Goal: Transaction & Acquisition: Purchase product/service

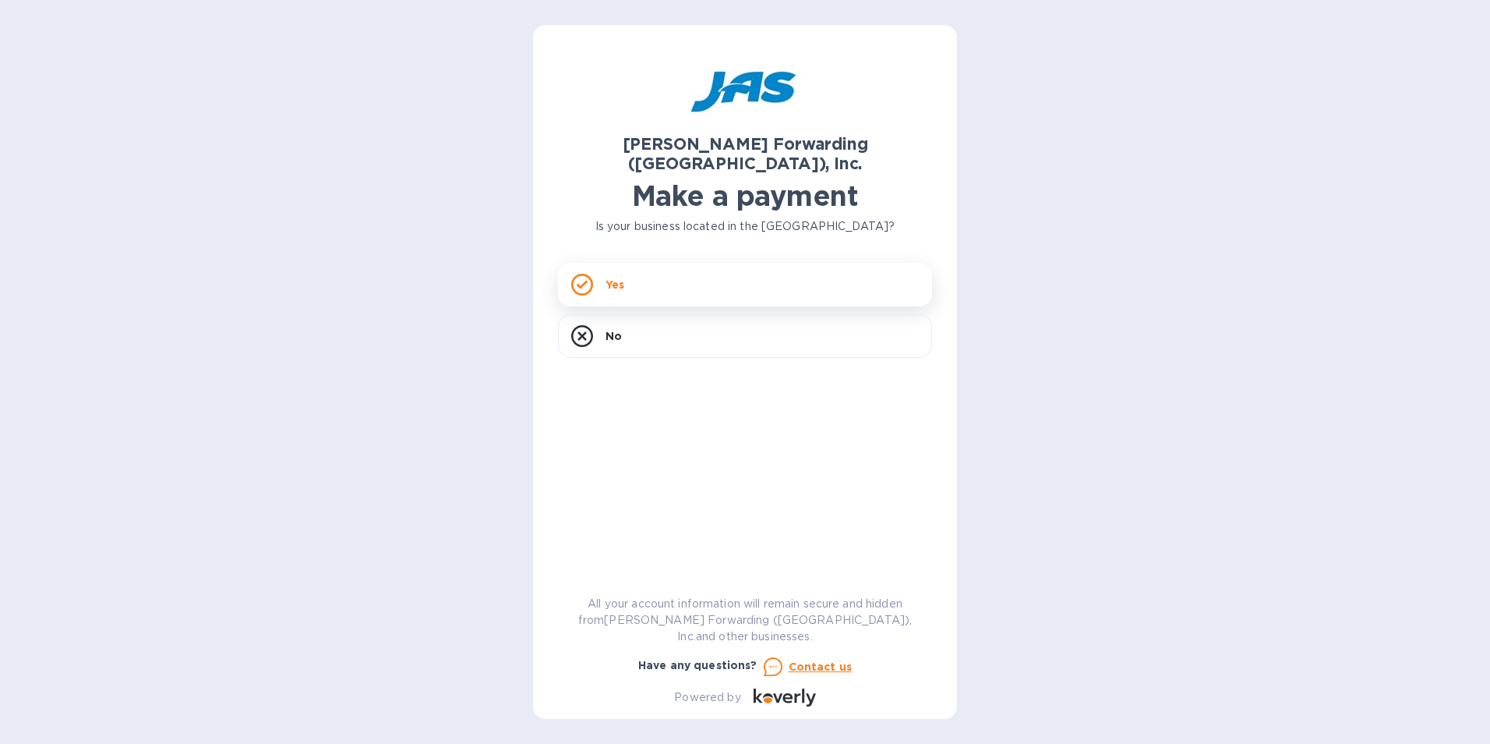
click at [661, 263] on div "Yes" at bounding box center [745, 285] width 374 height 44
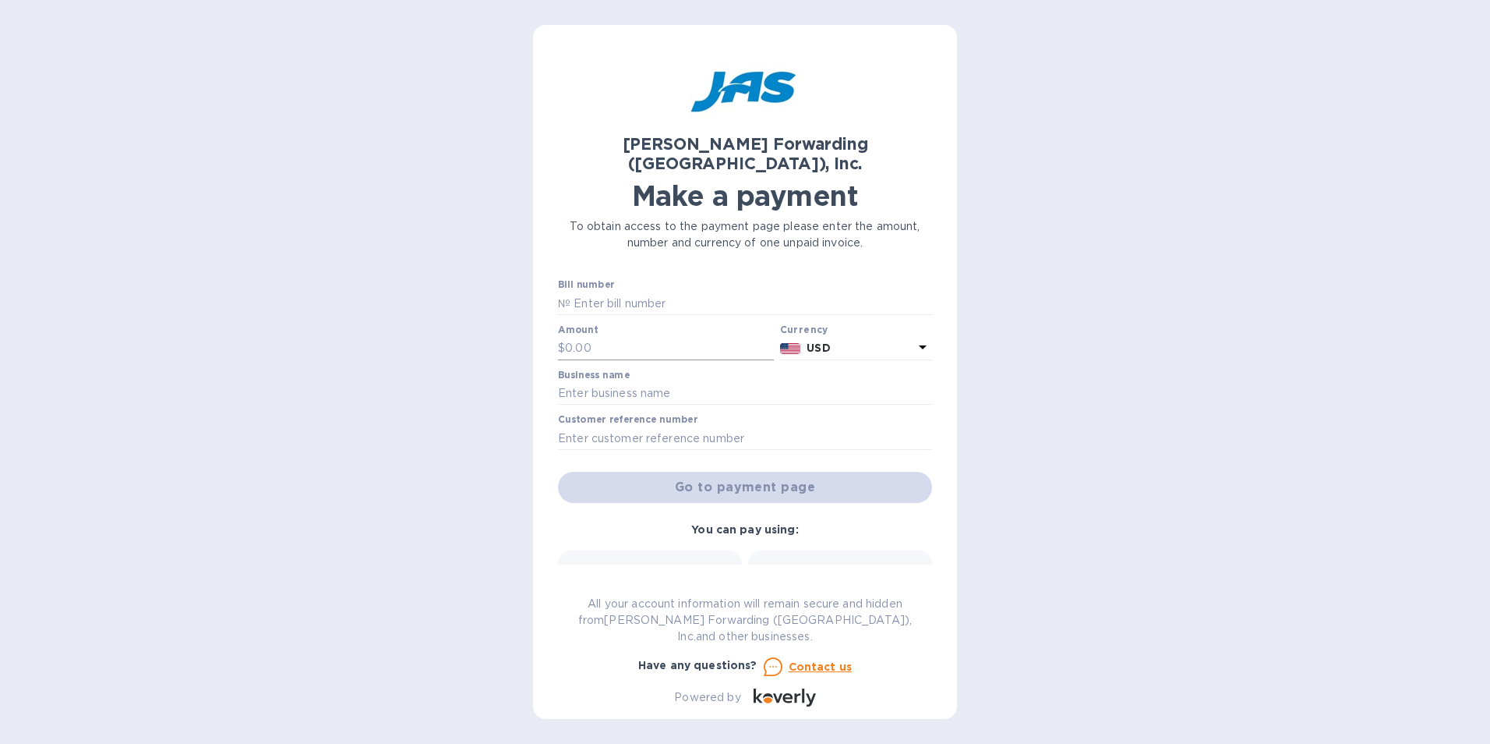
click at [648, 337] on input "text" at bounding box center [669, 348] width 209 height 23
type input "1.00"
click at [648, 382] on input "text" at bounding box center [745, 393] width 374 height 23
type input "MEI System Inc"
type input "CHI503203970"
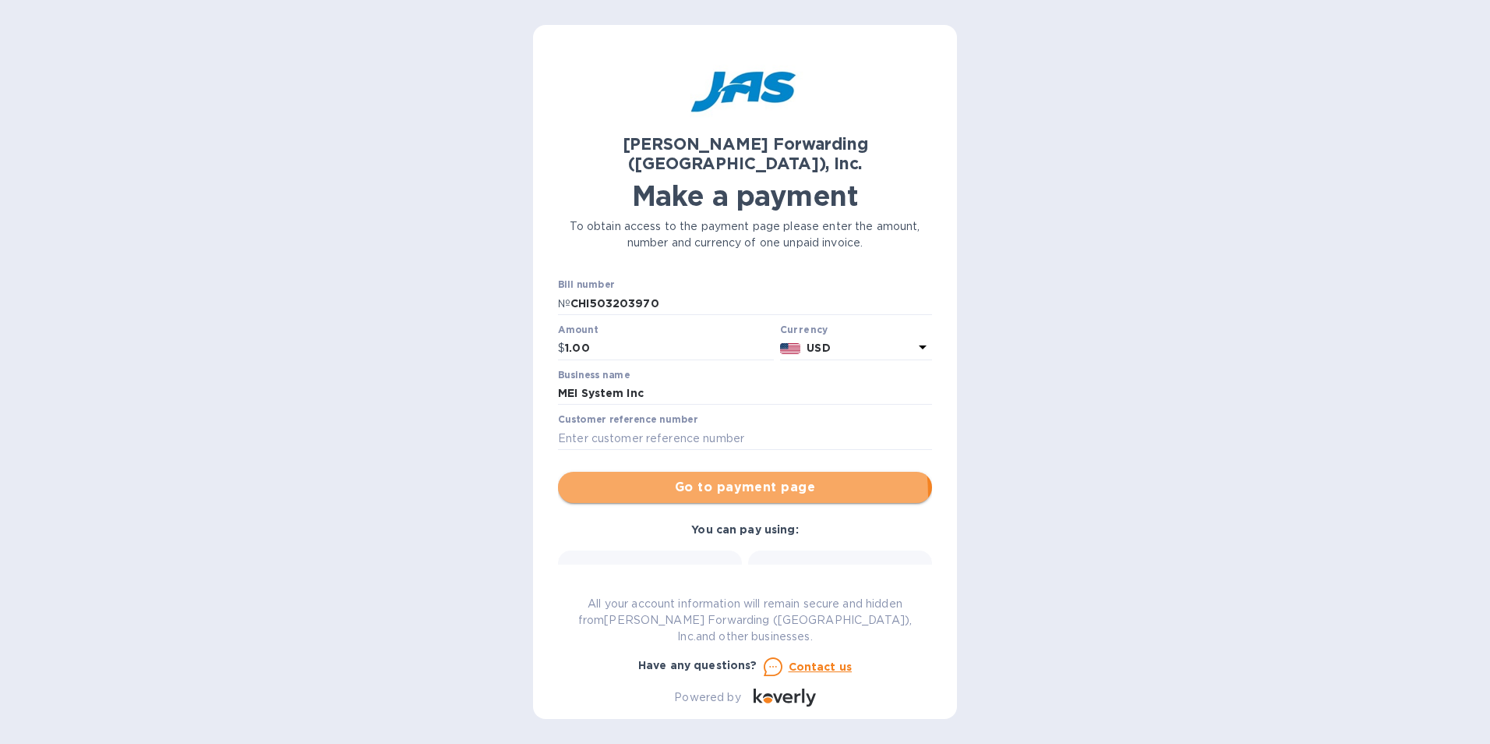
click at [680, 478] on button "Go to payment page" at bounding box center [745, 487] width 374 height 31
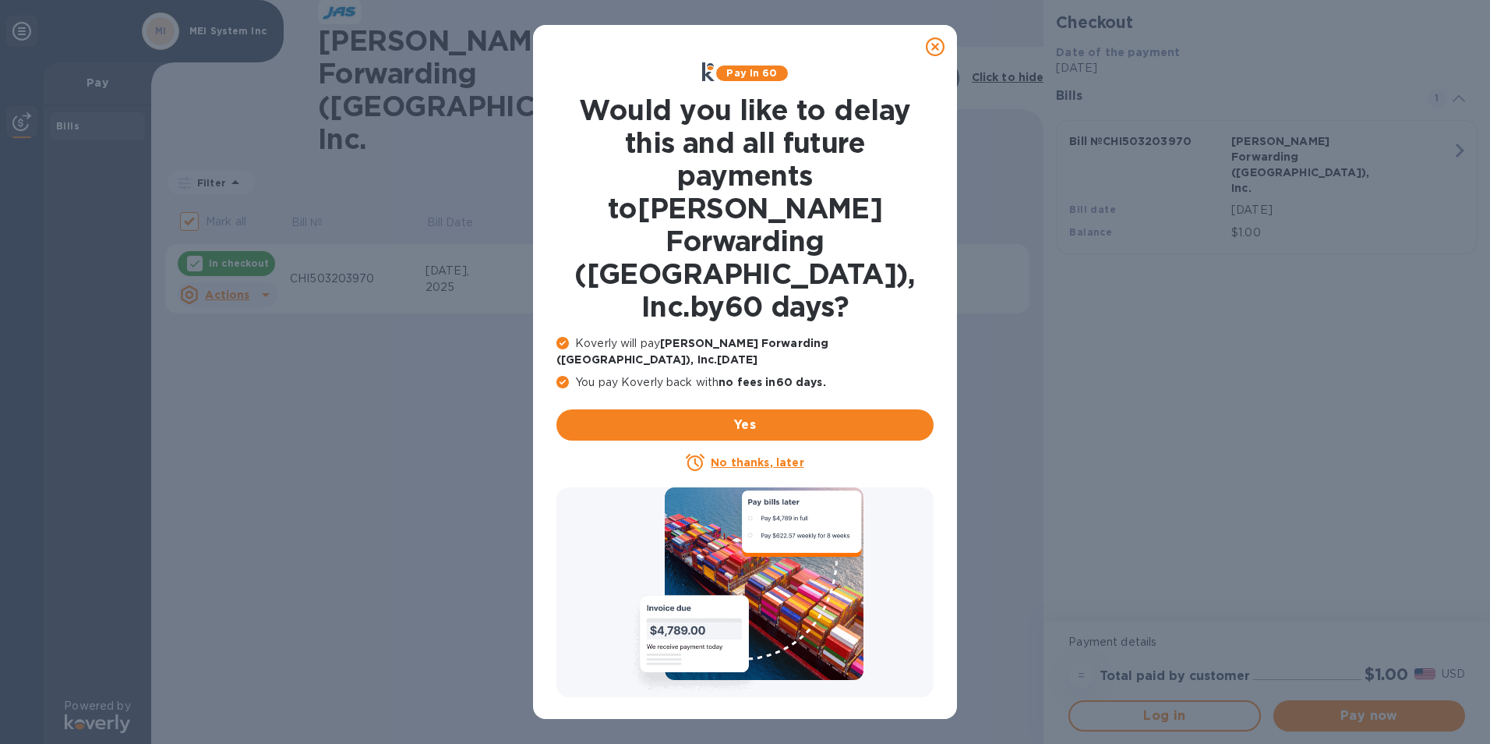
click at [943, 55] on icon at bounding box center [935, 46] width 19 height 19
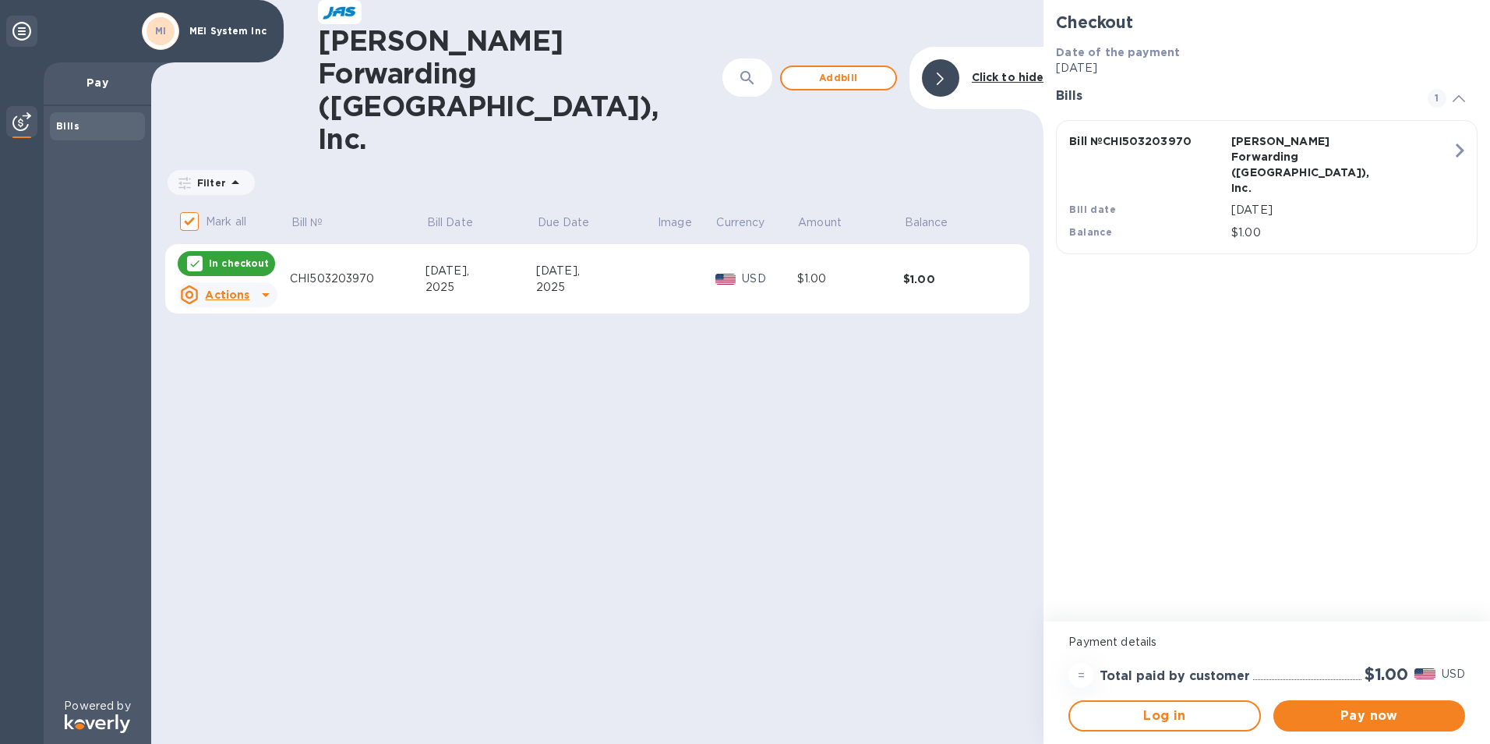
click at [213, 288] on u "Actions" at bounding box center [227, 294] width 44 height 12
click at [225, 301] on b "Delete" at bounding box center [240, 304] width 39 height 12
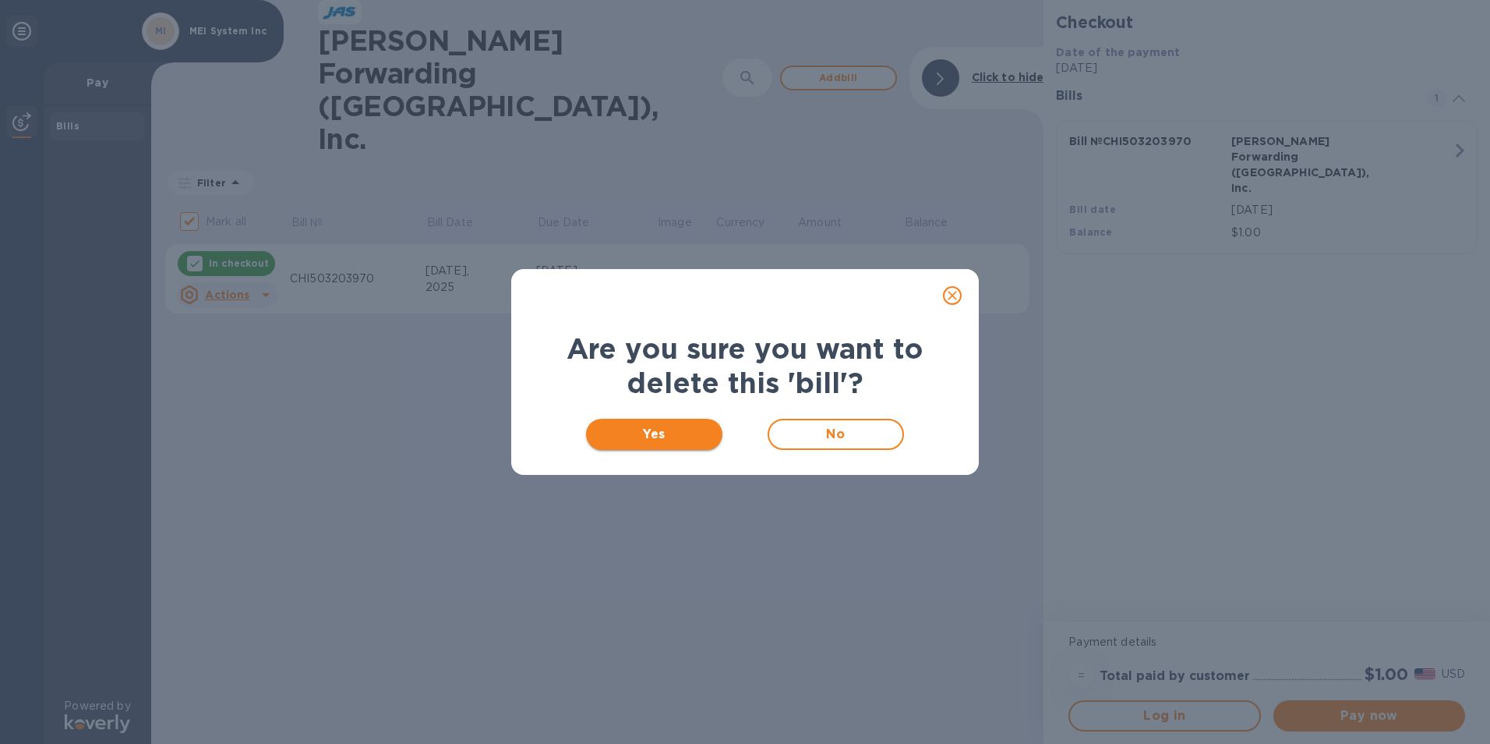
click at [675, 435] on span "Yes" at bounding box center [654, 434] width 111 height 19
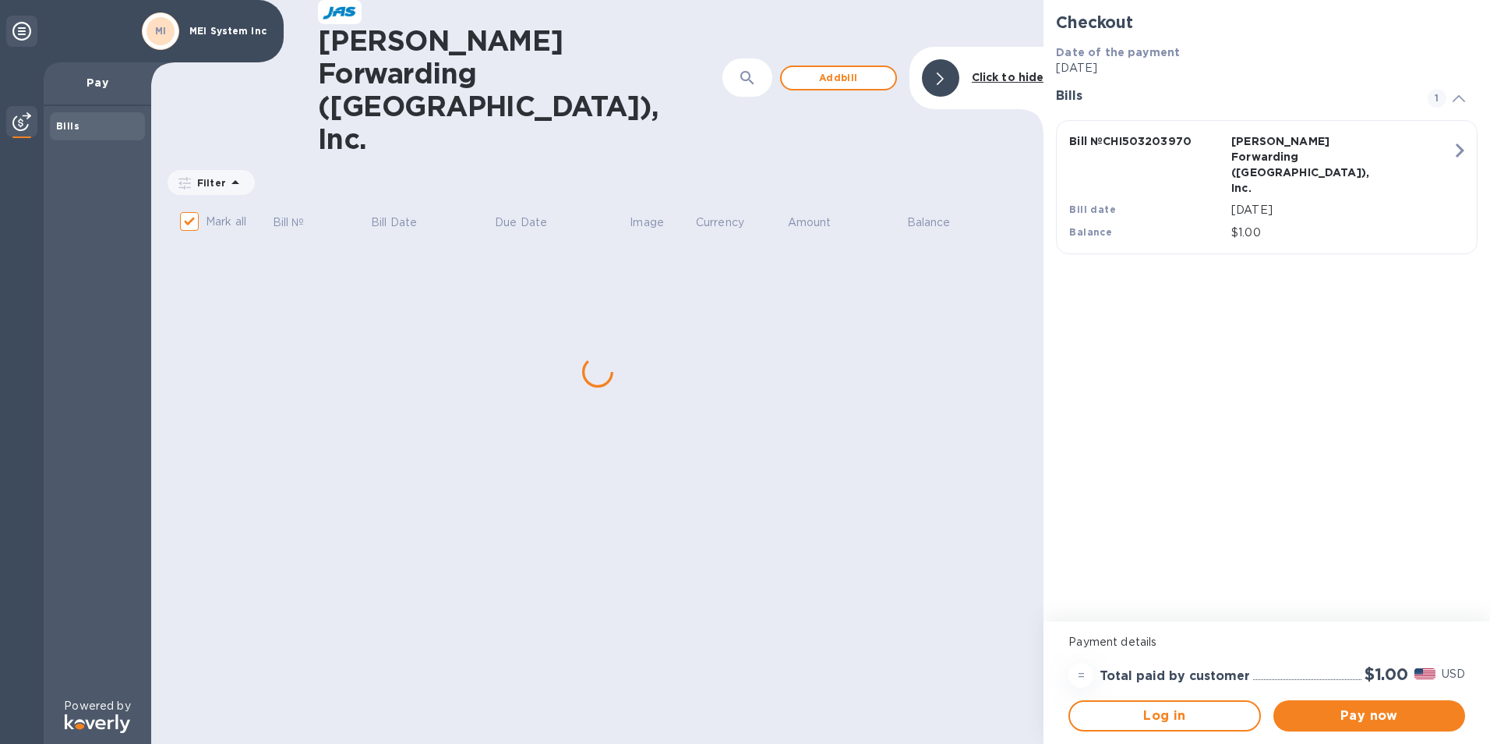
checkbox input "false"
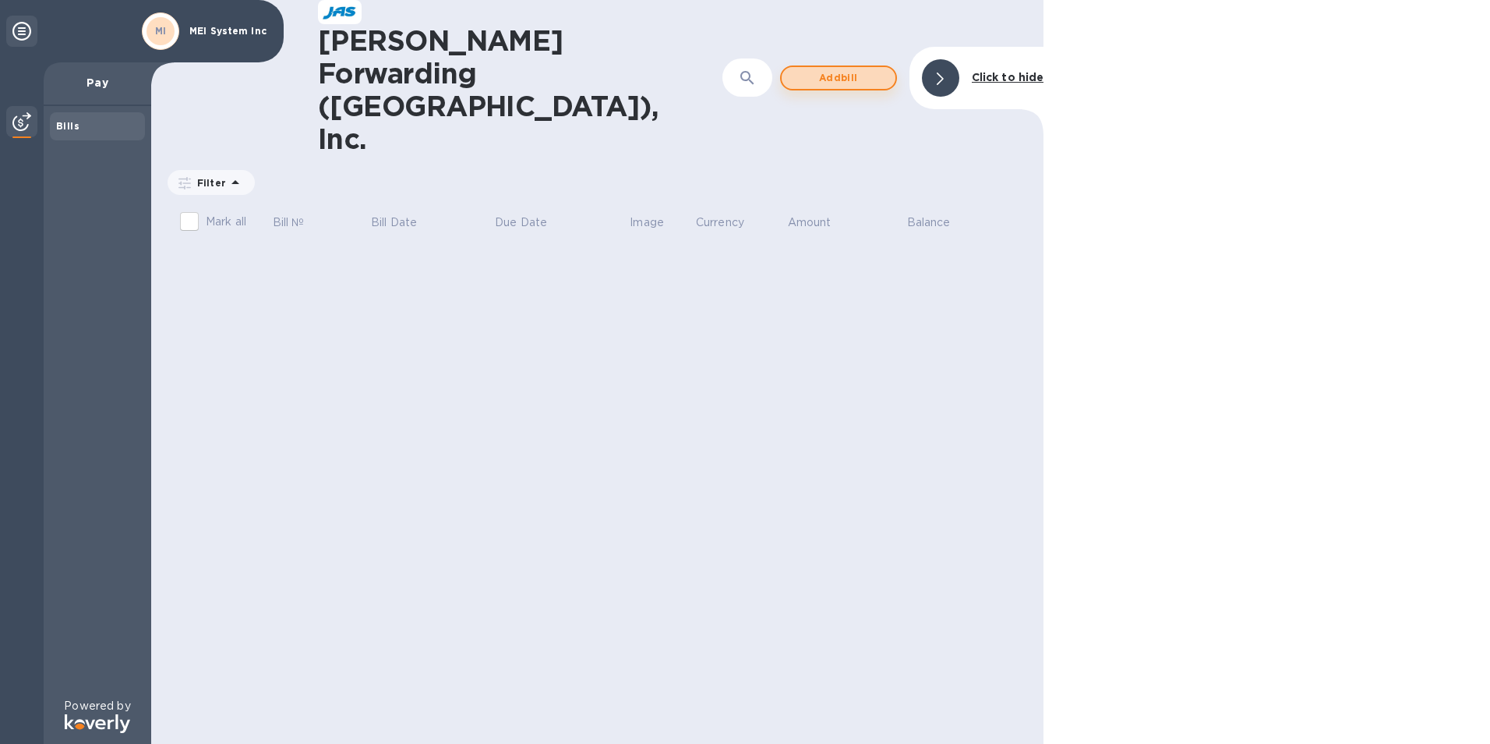
click at [835, 69] on span "Add bill" at bounding box center [838, 78] width 89 height 19
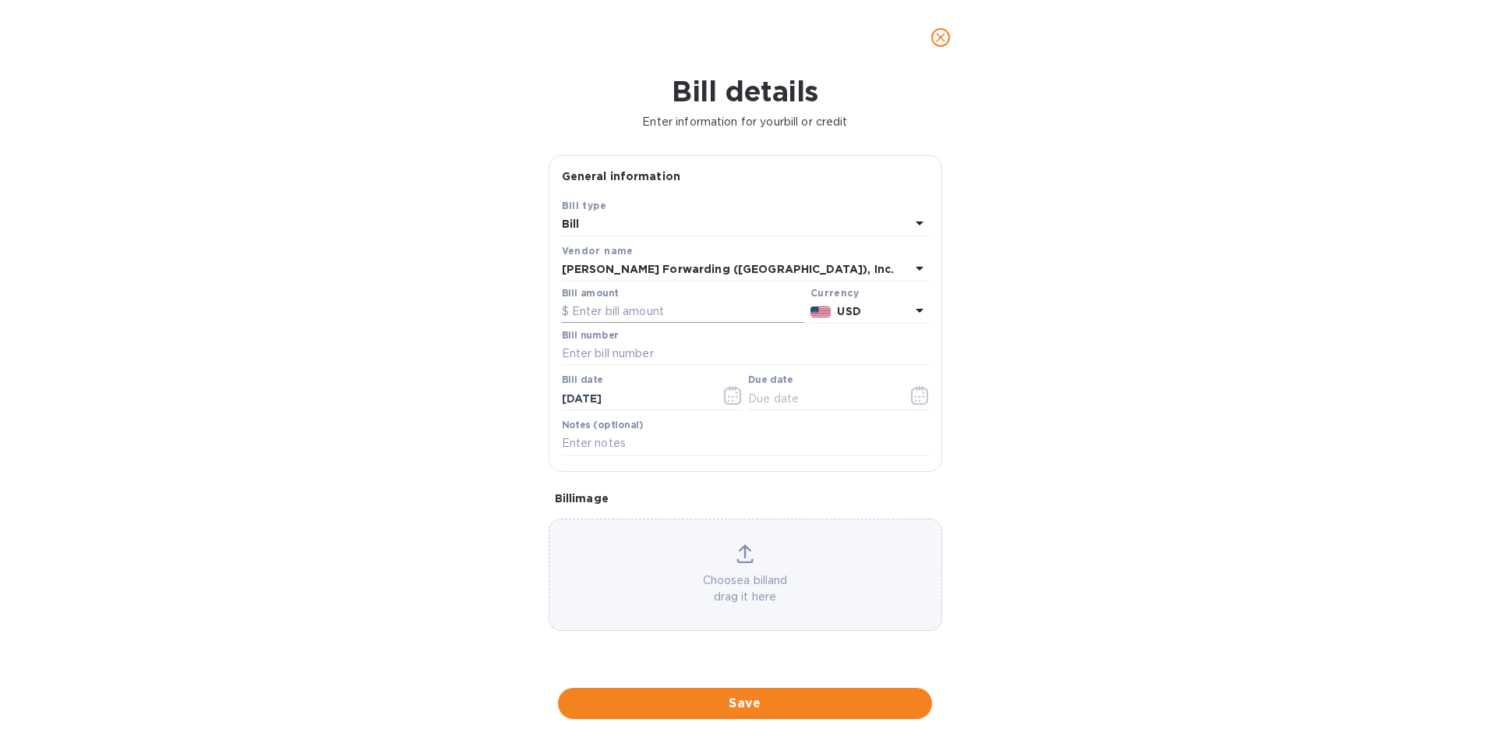
click at [654, 307] on input "text" at bounding box center [683, 311] width 242 height 23
type input "380.00"
click at [628, 356] on input "text" at bounding box center [745, 353] width 367 height 23
click at [623, 349] on input "CHI" at bounding box center [745, 353] width 367 height 23
type input "CHI503325174"
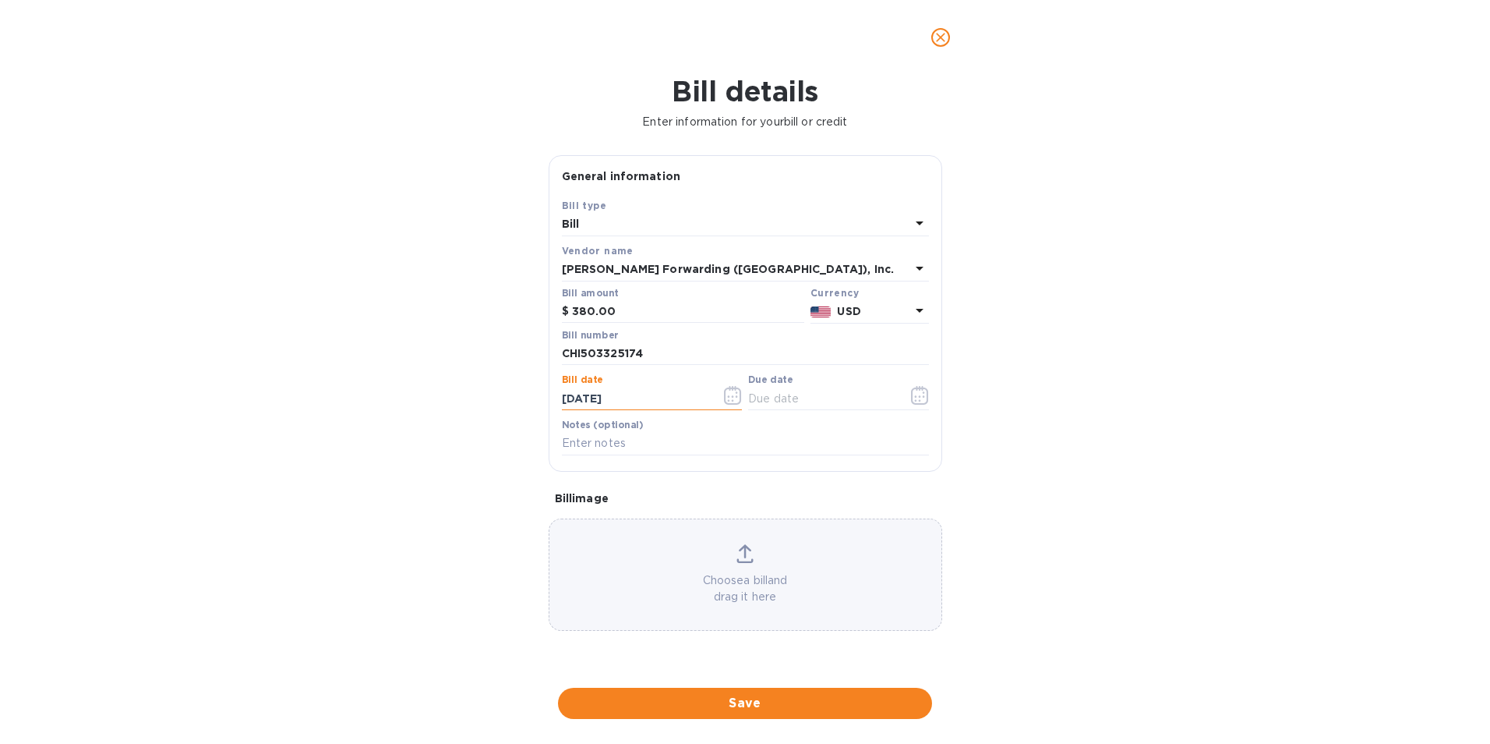
type input "[DATE]"
click at [747, 691] on button "Save" at bounding box center [745, 702] width 374 height 31
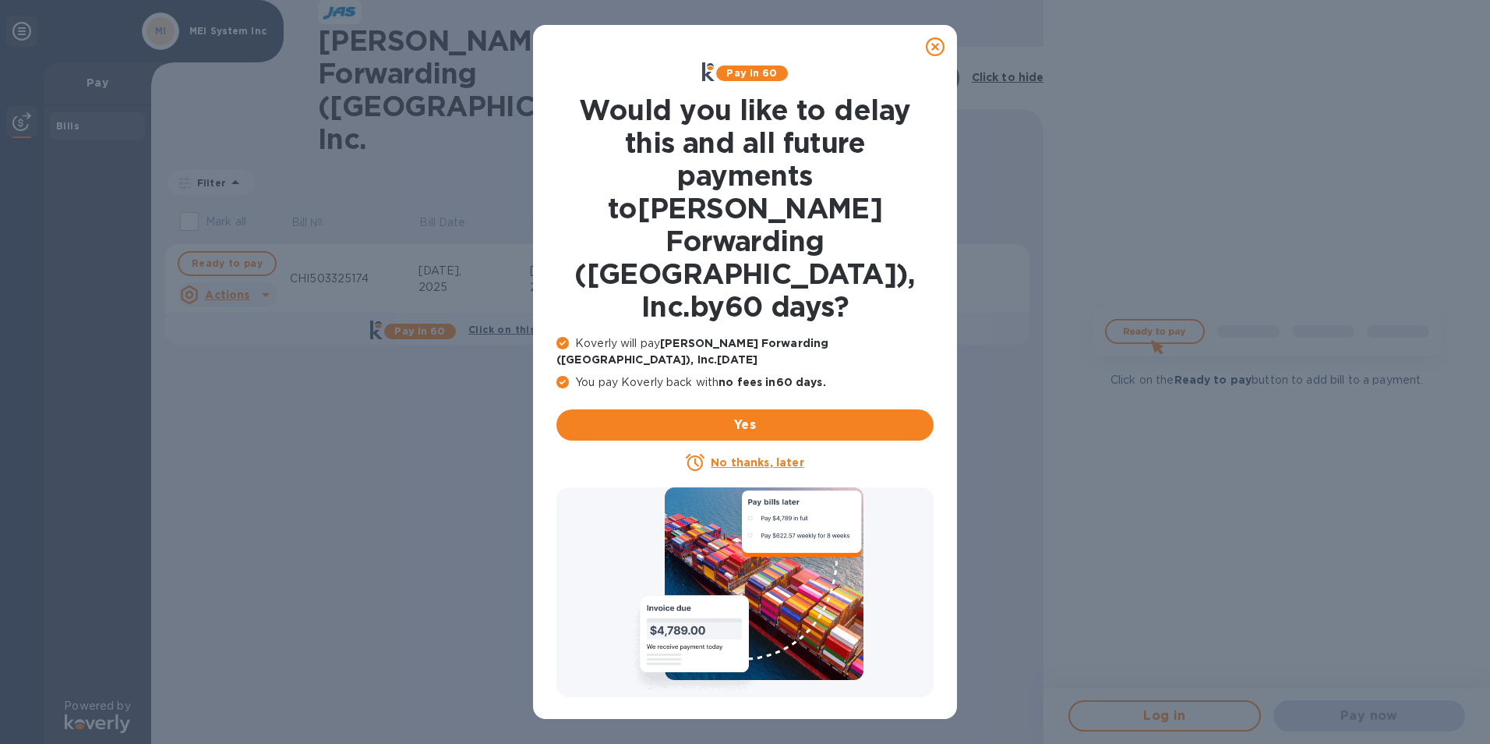
click at [934, 48] on icon at bounding box center [935, 46] width 19 height 19
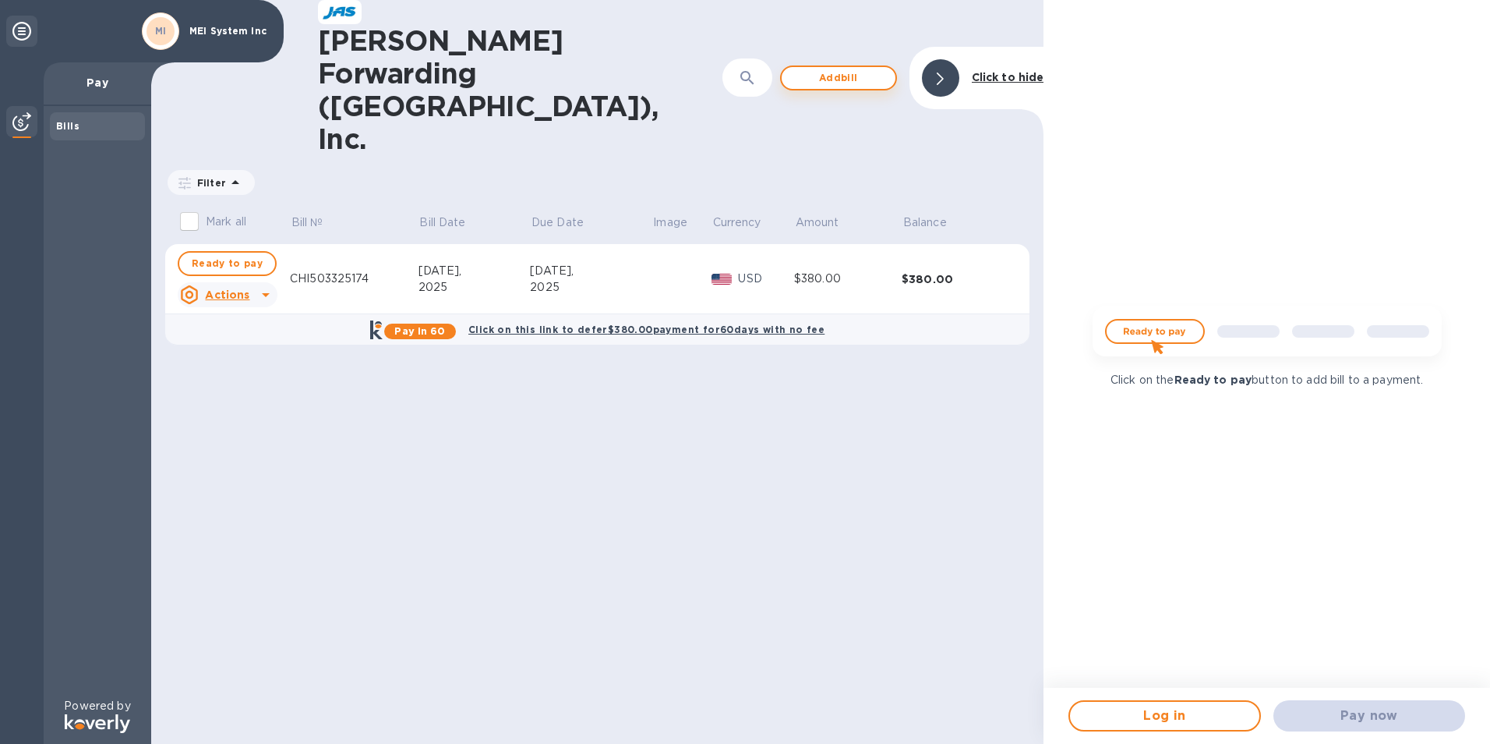
click at [830, 69] on span "Add bill" at bounding box center [838, 78] width 89 height 19
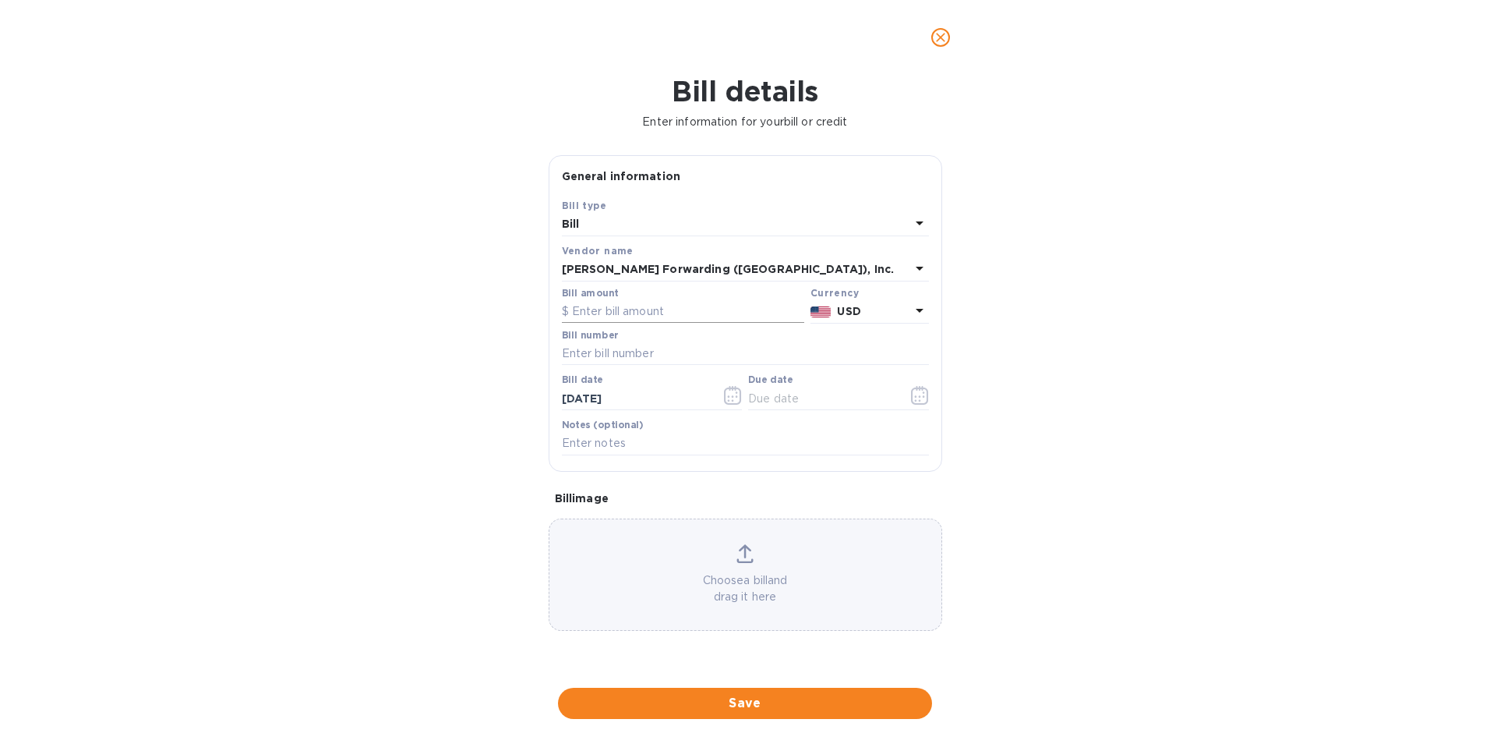
click at [634, 310] on input "text" at bounding box center [683, 311] width 242 height 23
type input "798.64"
type input "CHI503329964"
type input "[DATE]"
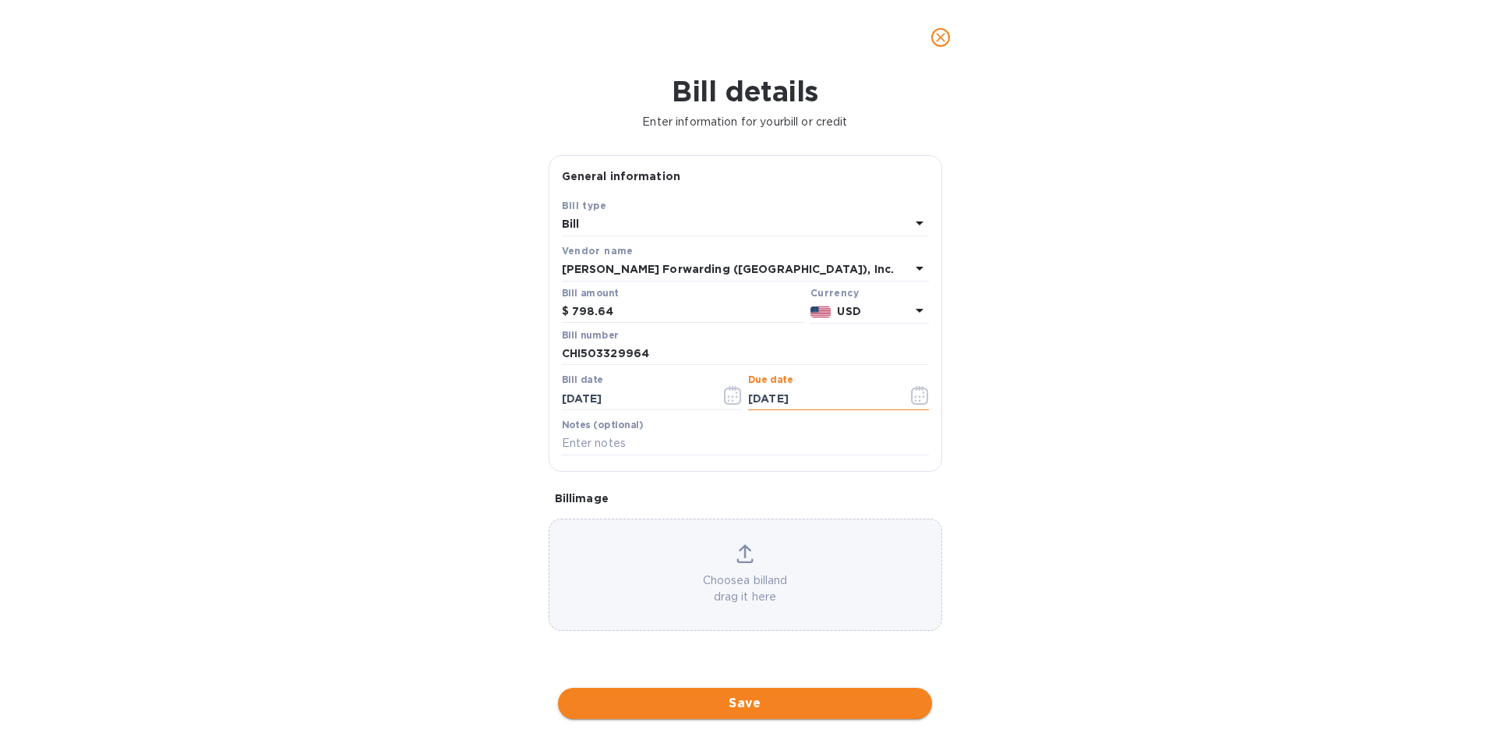
click at [728, 712] on span "Save" at bounding box center [745, 703] width 349 height 19
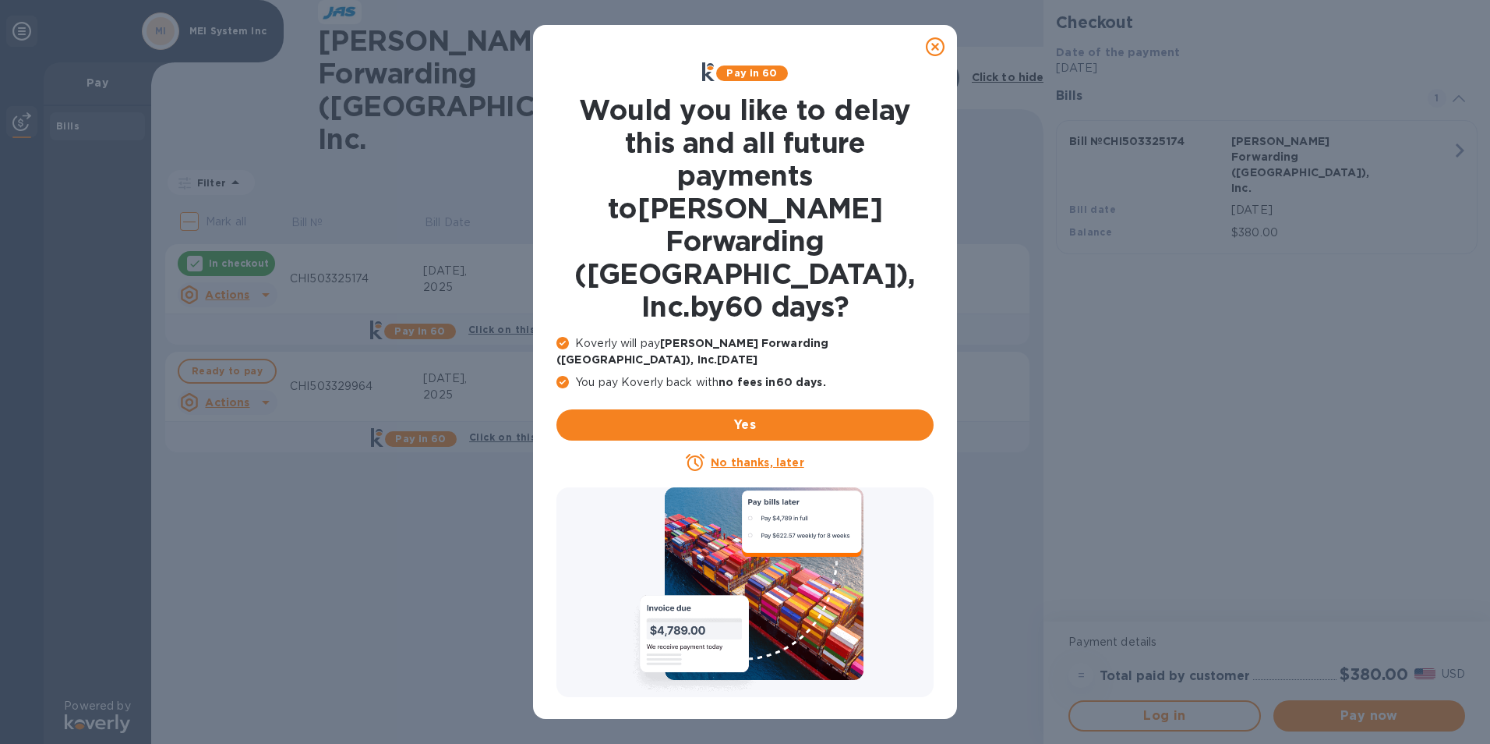
click at [937, 47] on icon at bounding box center [935, 46] width 19 height 19
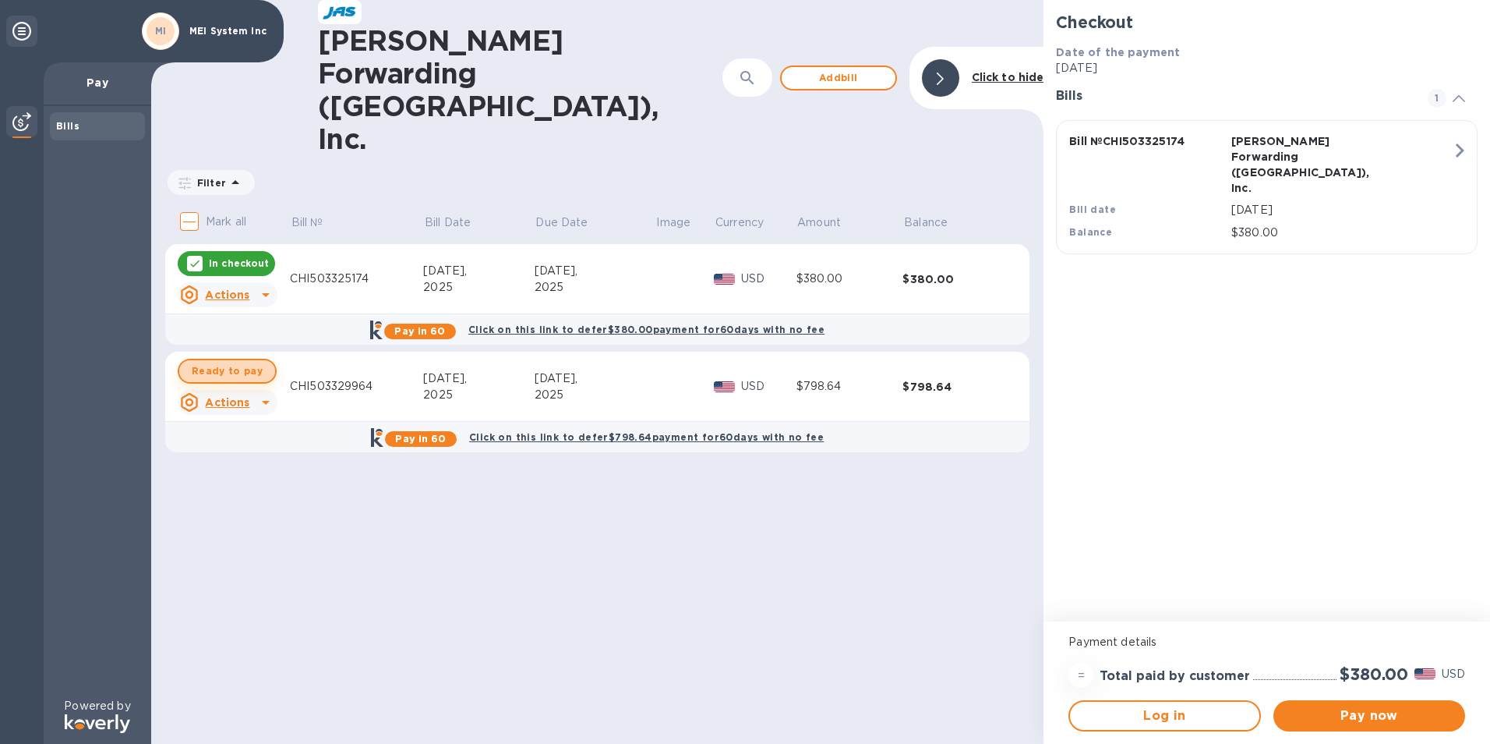
click at [228, 362] on span "Ready to pay" at bounding box center [227, 371] width 71 height 19
checkbox input "true"
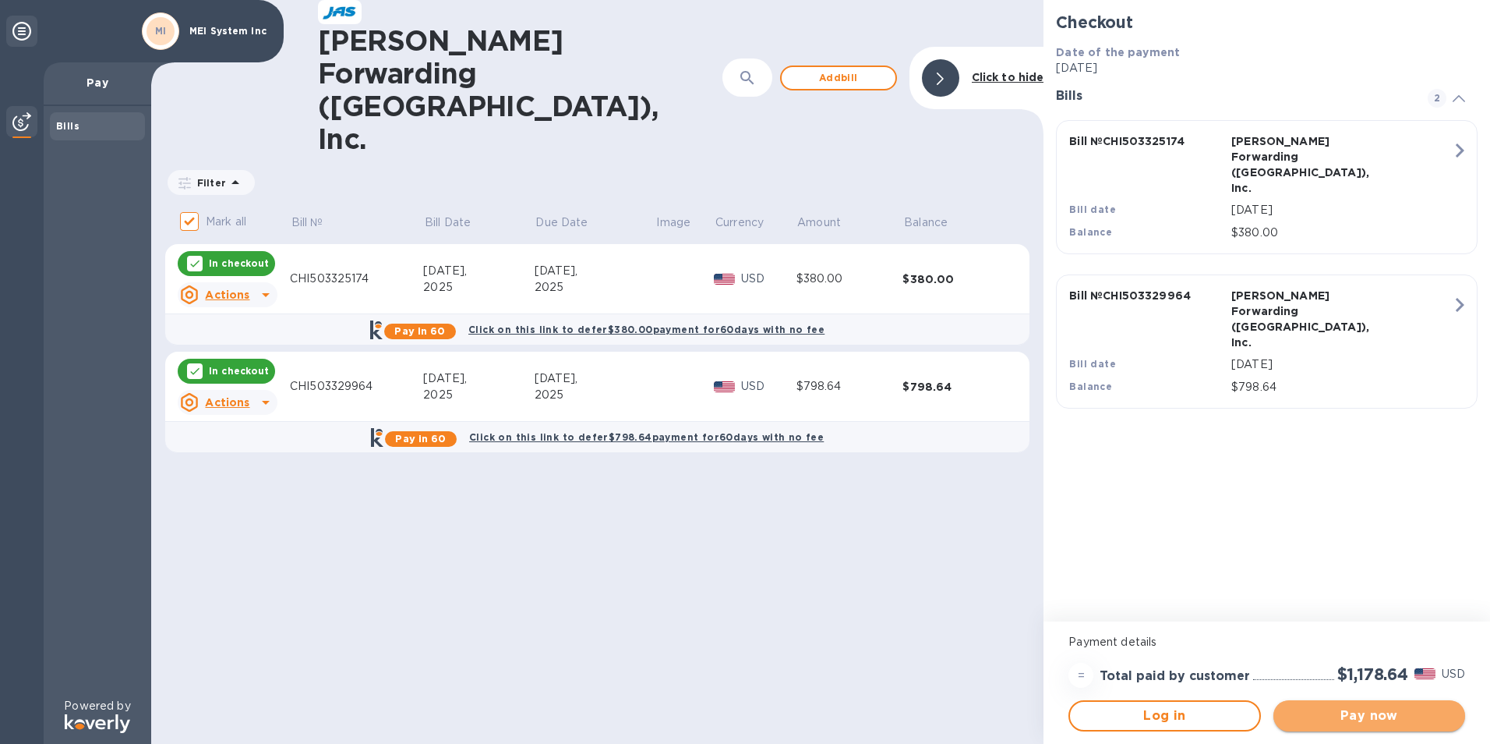
click at [1374, 721] on span "Pay now" at bounding box center [1369, 715] width 167 height 19
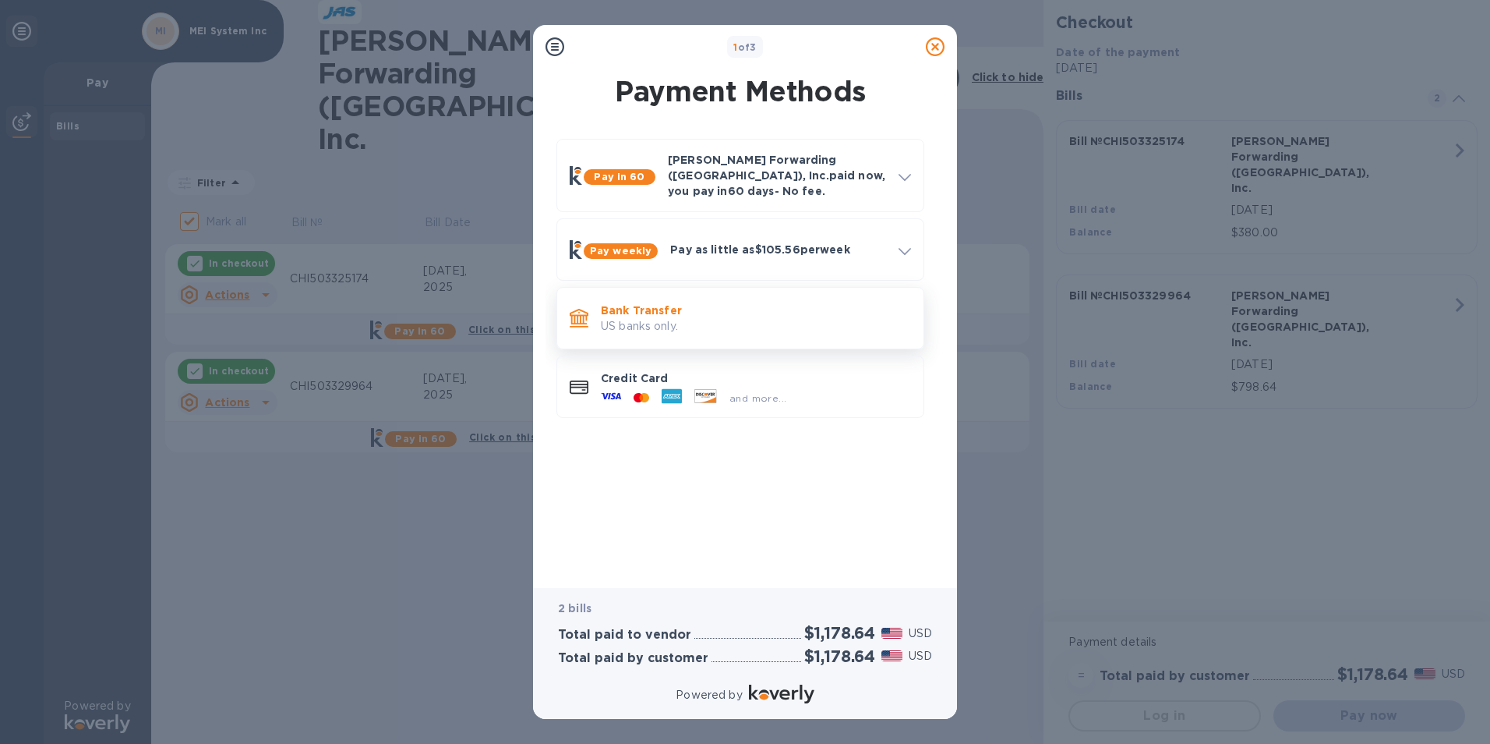
click at [661, 318] on p "US banks only." at bounding box center [756, 326] width 310 height 16
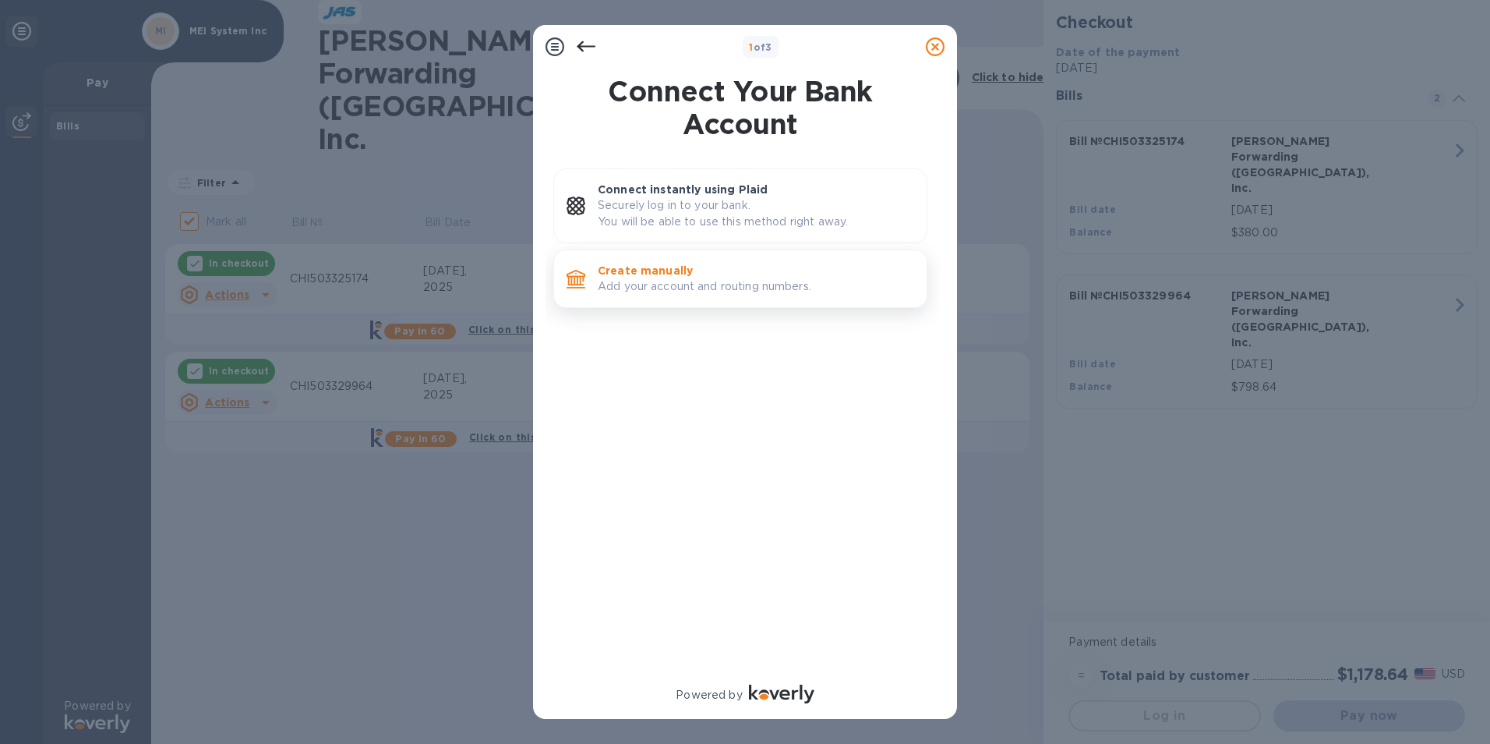
click at [653, 263] on p "Create manually" at bounding box center [756, 271] width 316 height 16
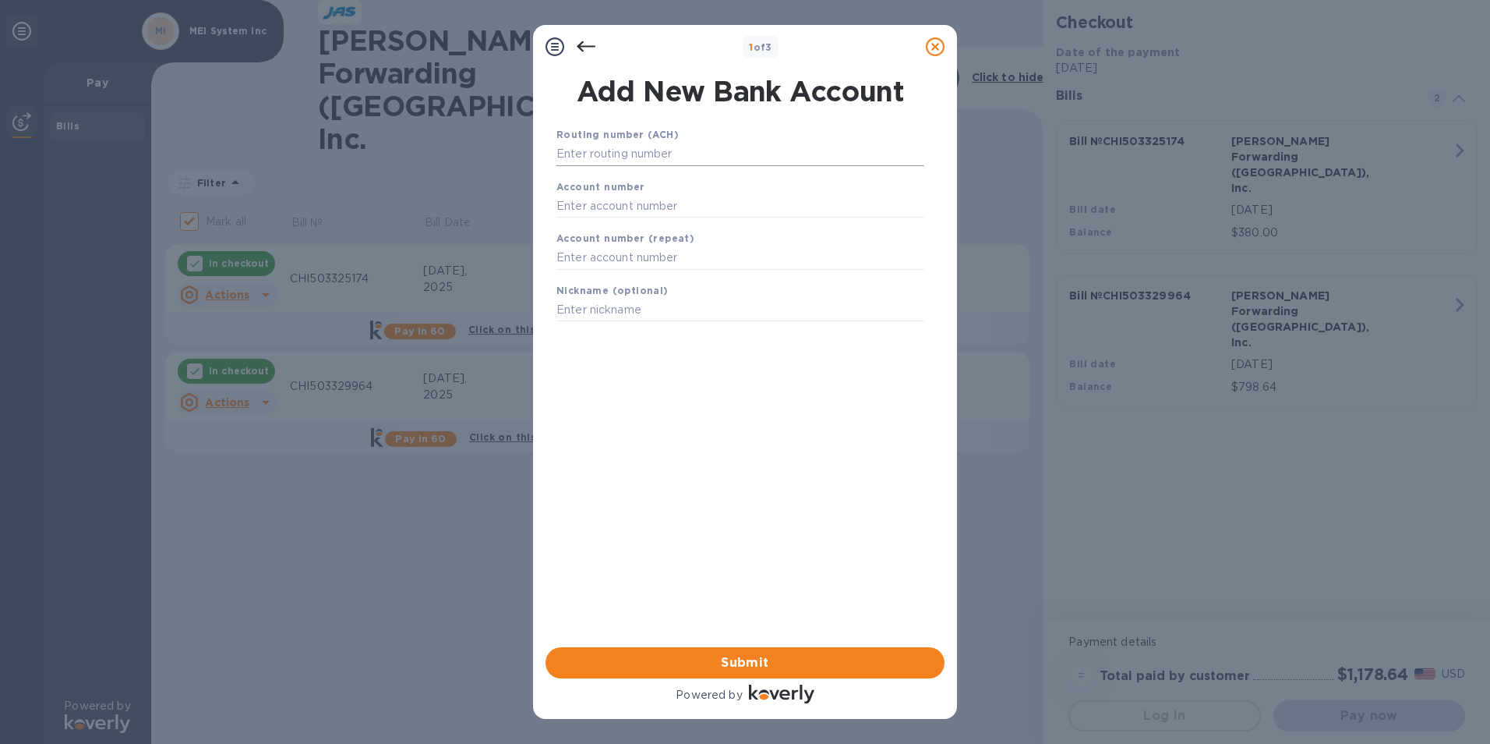
click at [626, 157] on input "text" at bounding box center [740, 154] width 368 height 23
click at [621, 154] on input "text" at bounding box center [740, 154] width 368 height 23
paste input "081904808"
type input "081904808"
click at [601, 207] on b "Account number" at bounding box center [600, 206] width 89 height 12
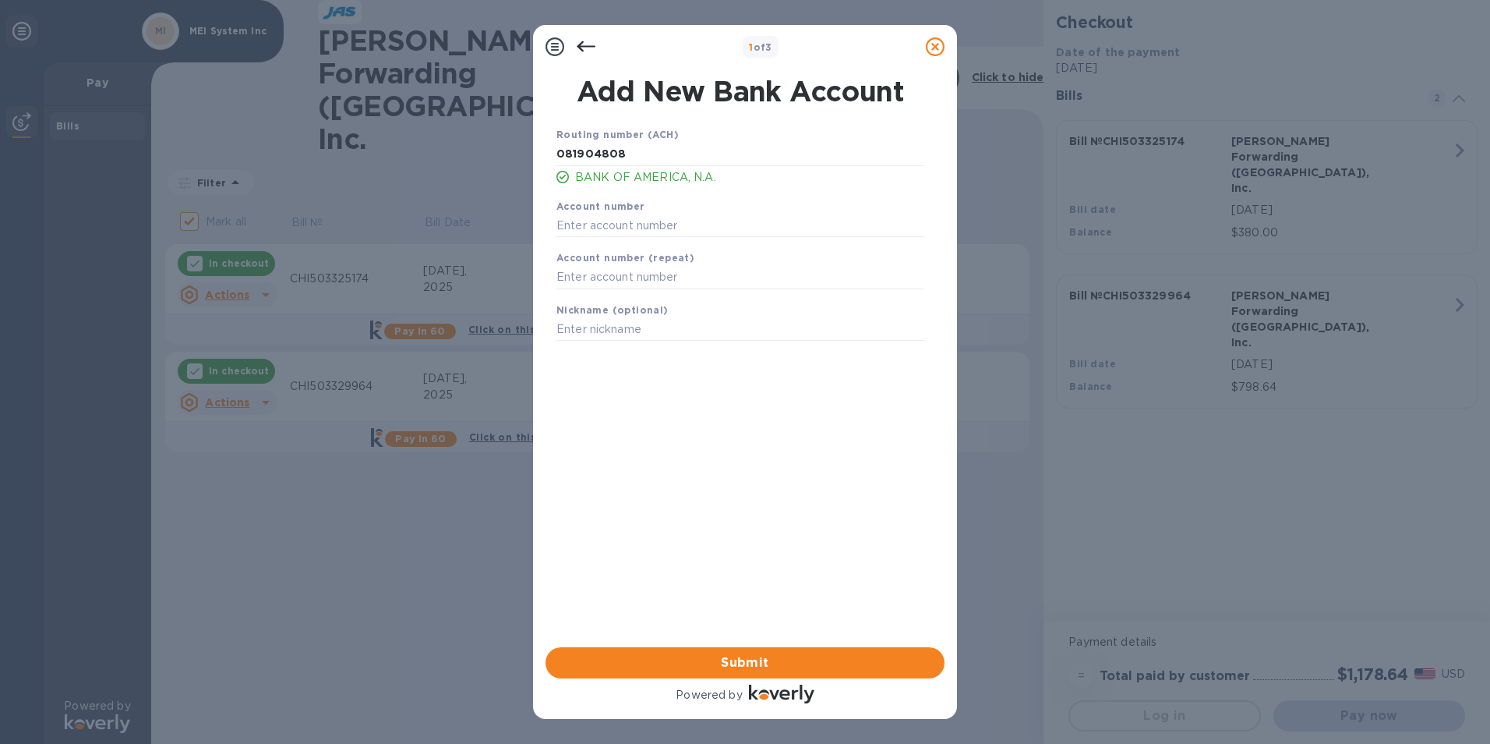
click at [599, 210] on b "Account number" at bounding box center [600, 206] width 89 height 12
click at [596, 224] on input "text" at bounding box center [740, 225] width 368 height 23
click at [605, 228] on input "text" at bounding box center [740, 225] width 368 height 23
paste input "291016278318"
type input "291016278318"
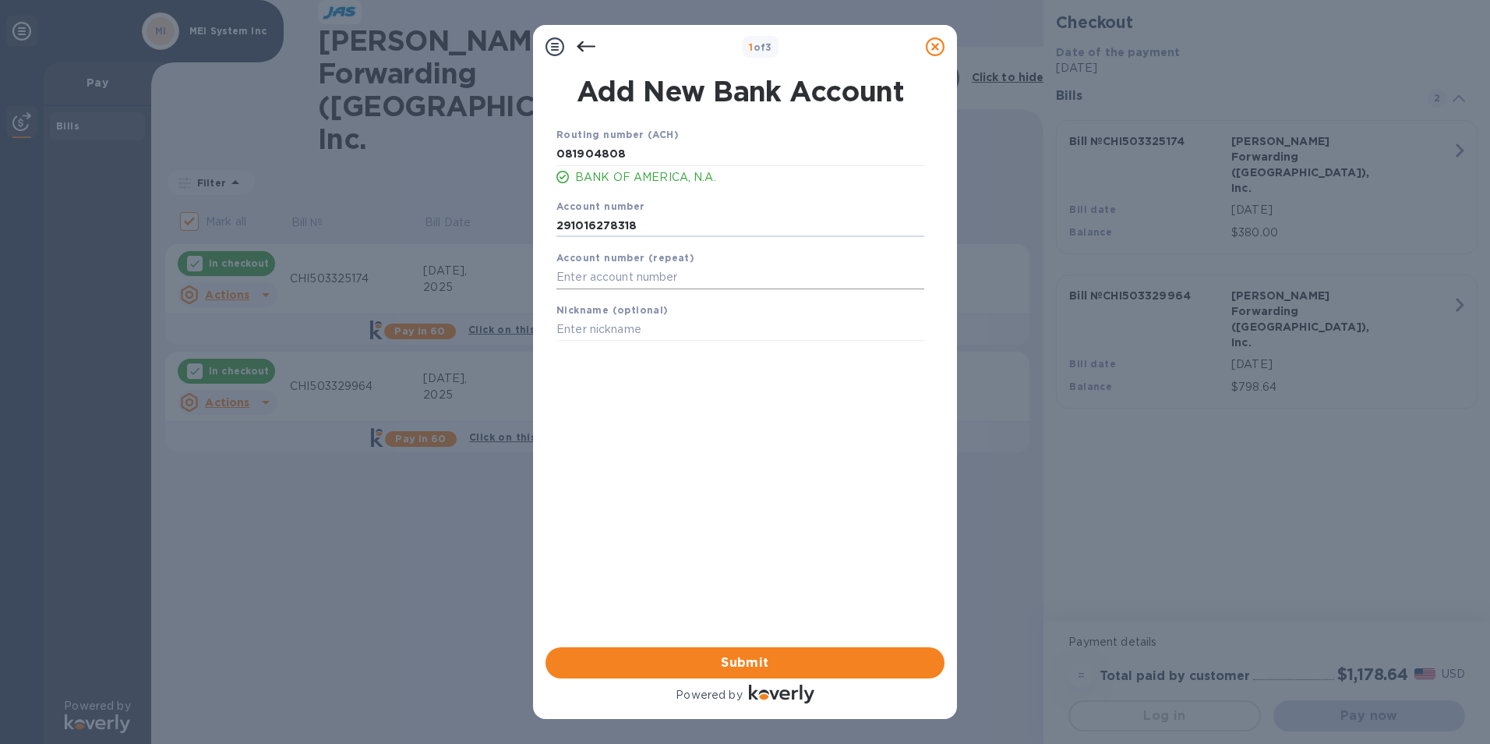
click at [631, 282] on input "text" at bounding box center [740, 277] width 368 height 23
paste input "291016278318"
type input "291016278318"
click at [681, 659] on span "Submit" at bounding box center [745, 662] width 374 height 19
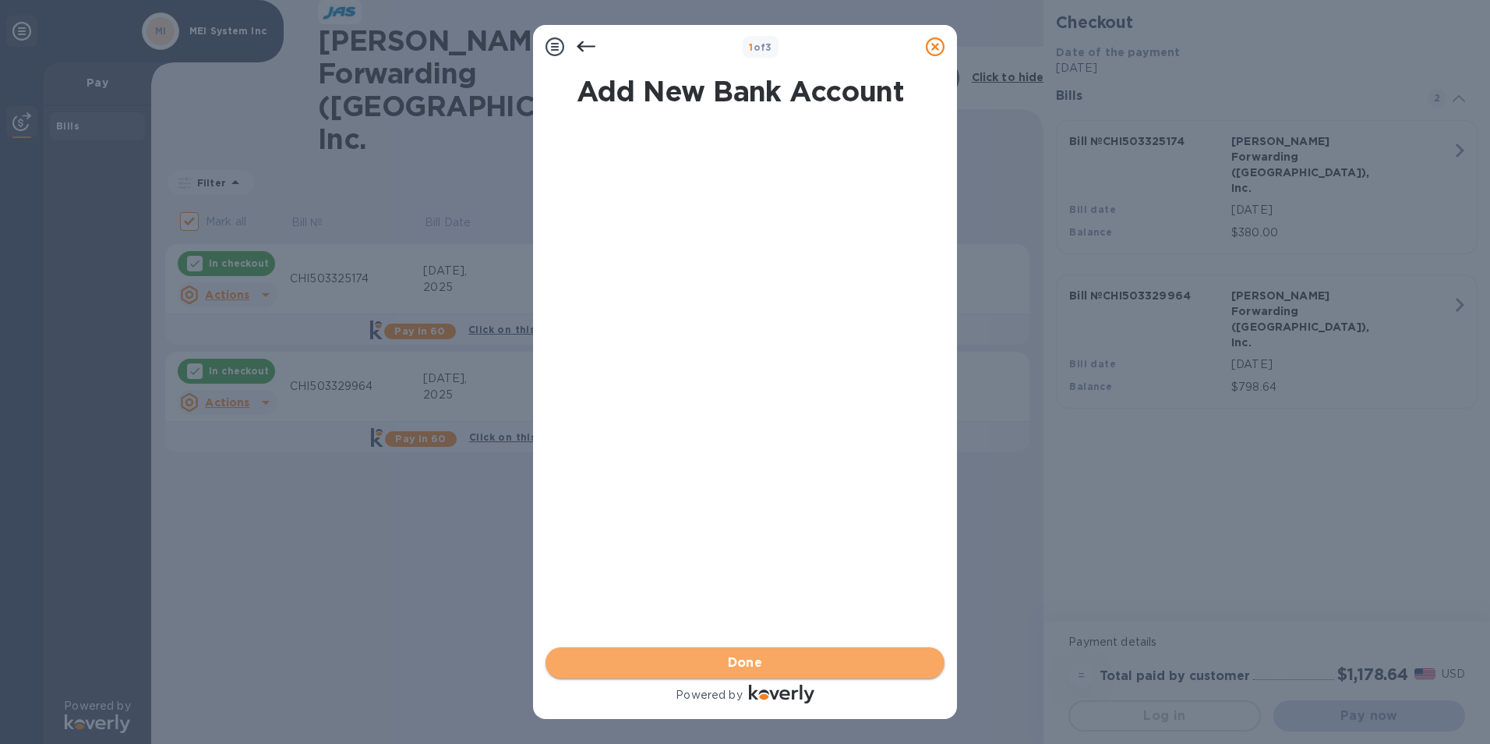
click at [681, 656] on span "Done" at bounding box center [745, 662] width 374 height 19
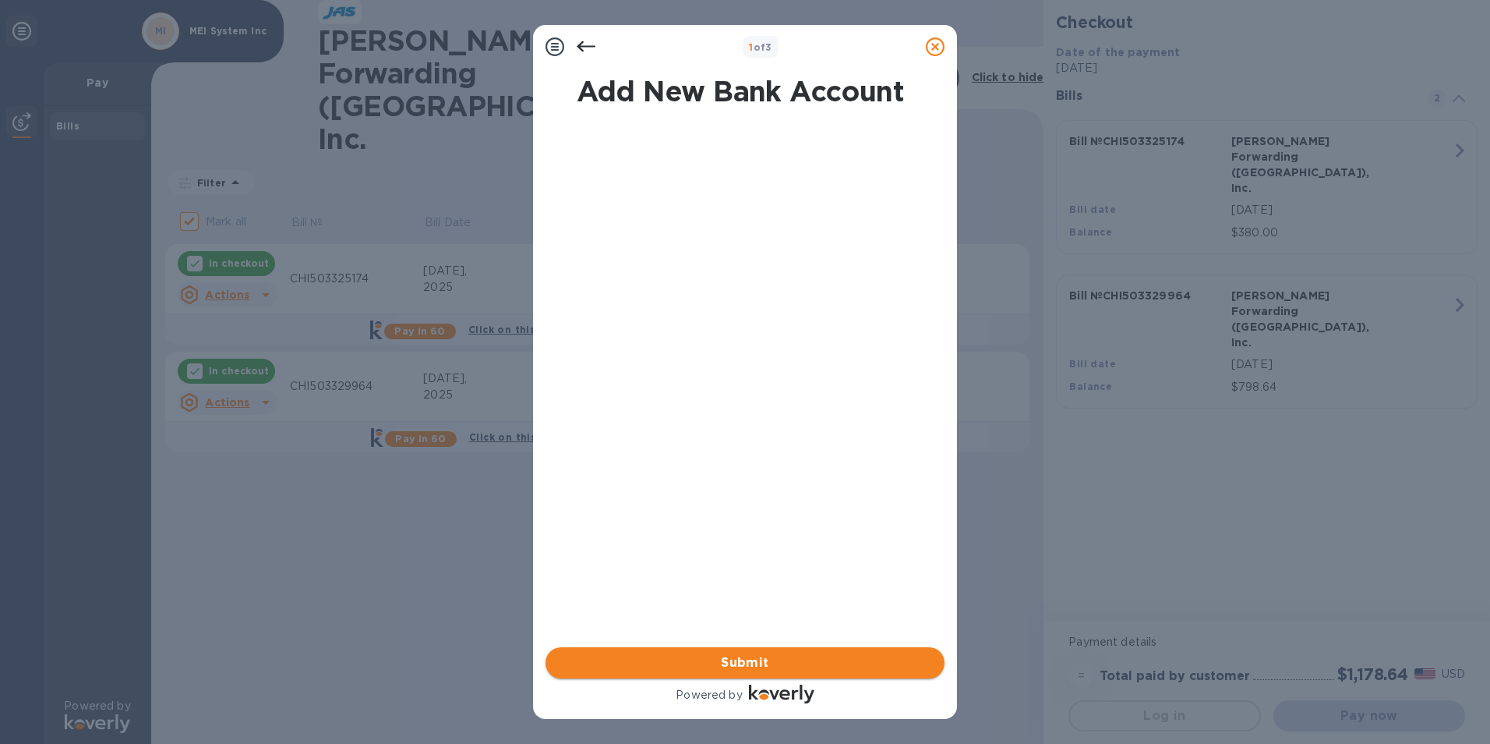
click at [681, 656] on span "Submit" at bounding box center [745, 662] width 374 height 19
